Goal: Entertainment & Leisure: Browse casually

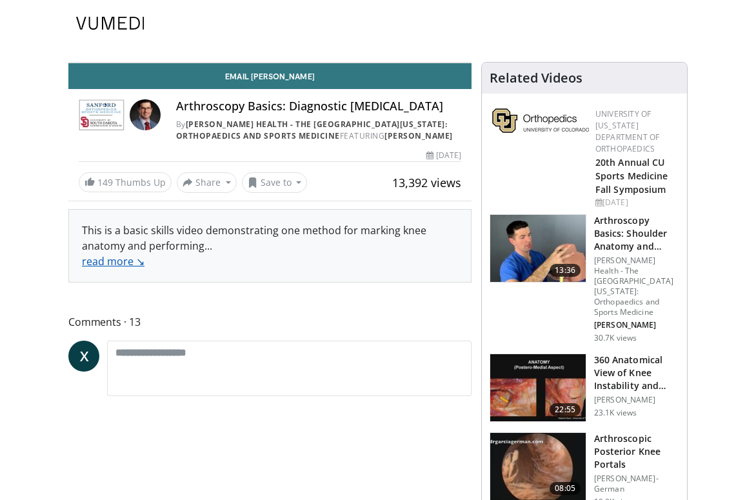
click at [121, 268] on link "read more ↘" at bounding box center [113, 261] width 63 height 14
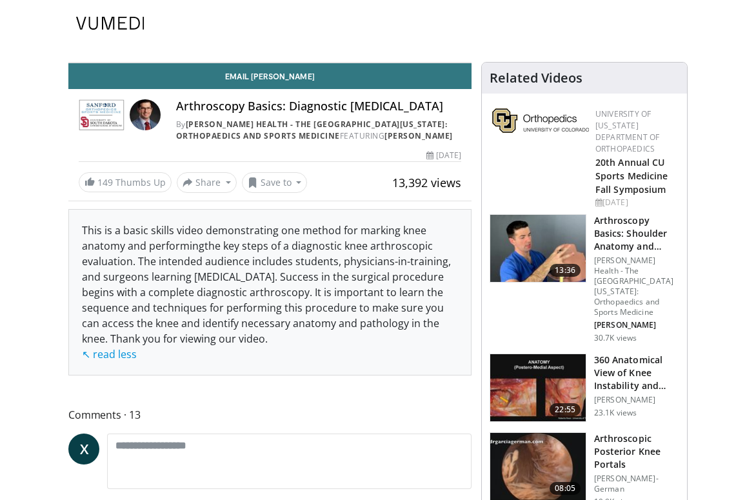
click at [124, 123] on img at bounding box center [102, 114] width 46 height 31
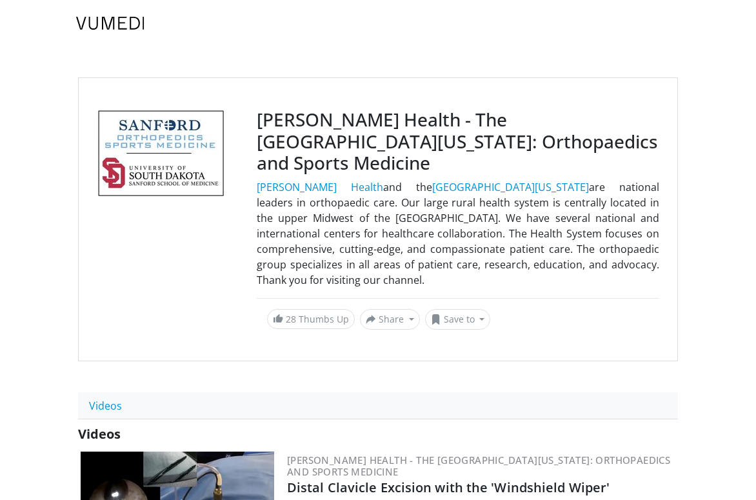
click at [106, 24] on img at bounding box center [110, 23] width 68 height 13
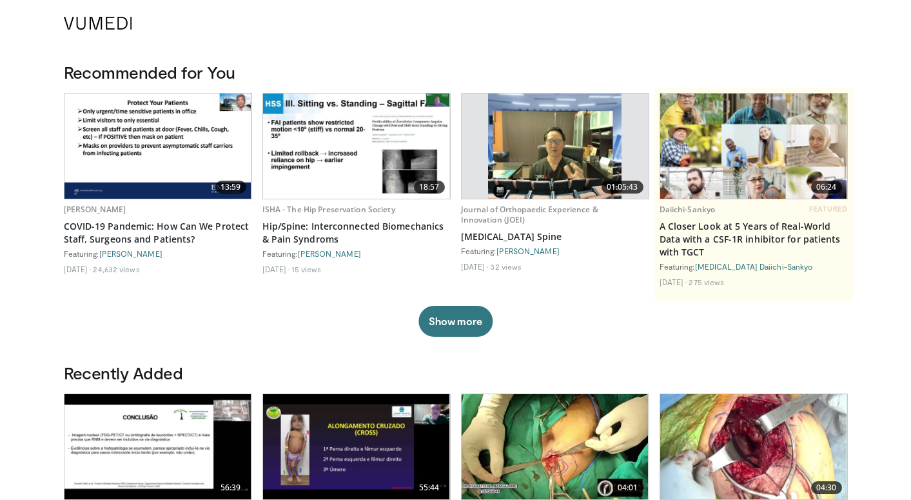
click at [122, 26] on img at bounding box center [98, 23] width 68 height 13
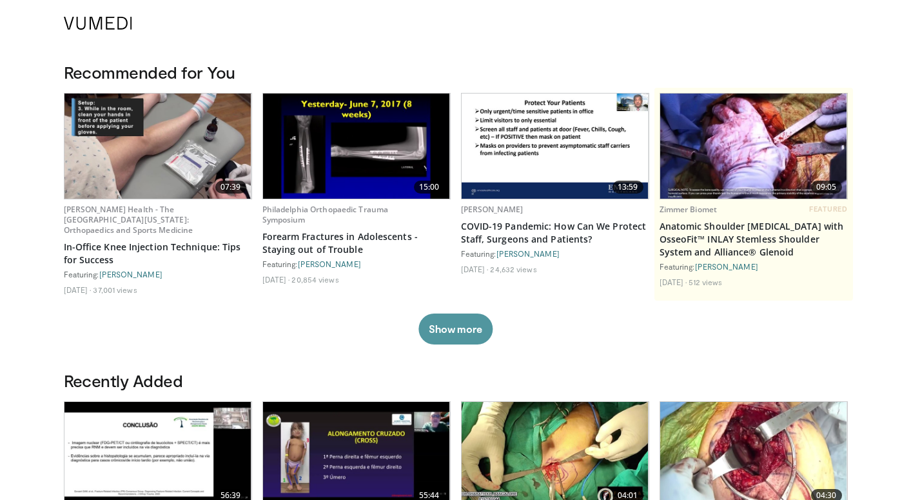
click at [472, 336] on button "Show more" at bounding box center [456, 329] width 74 height 31
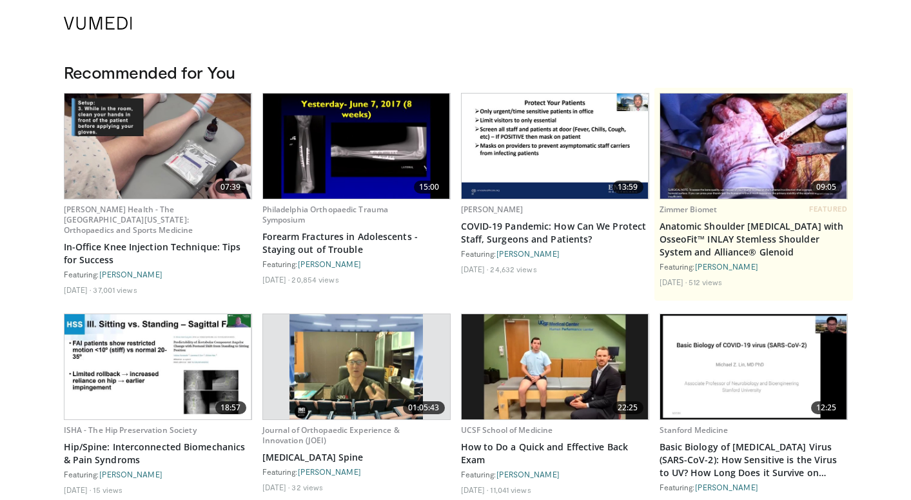
click at [97, 11] on link at bounding box center [98, 23] width 84 height 36
